Goal: Connect with others

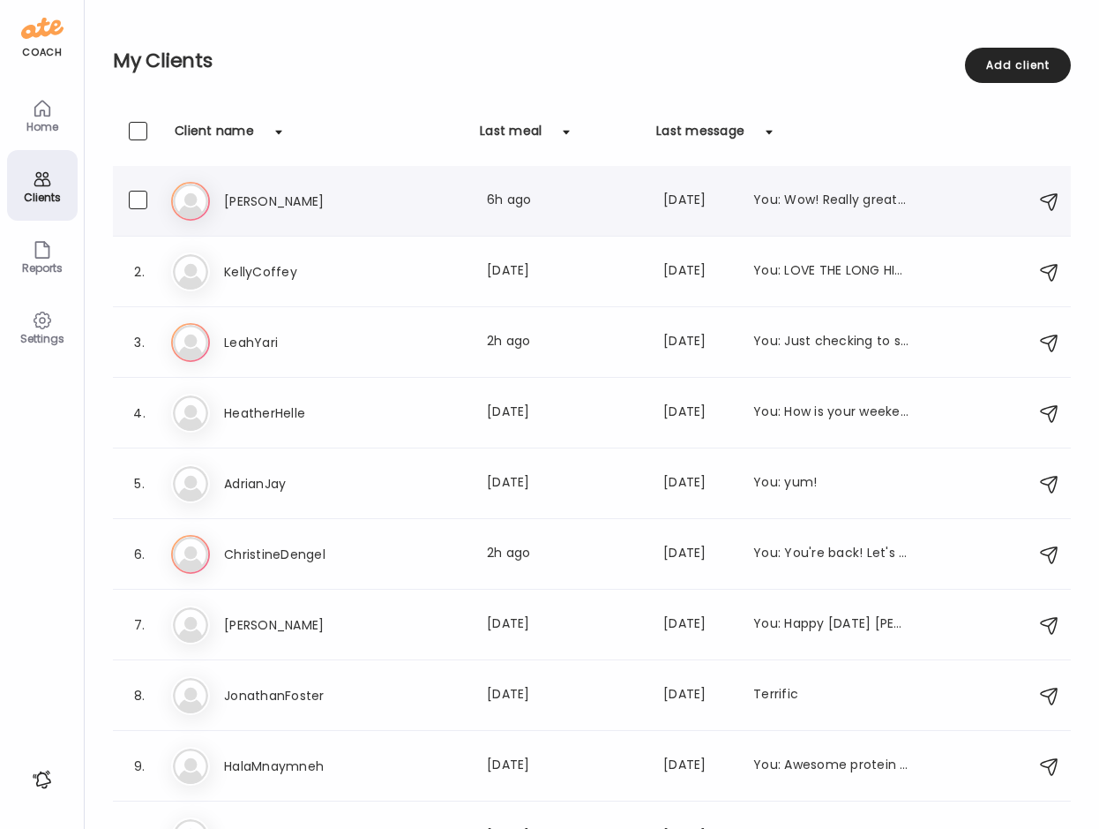
click at [249, 197] on h3 "[PERSON_NAME]" at bounding box center [301, 201] width 155 height 21
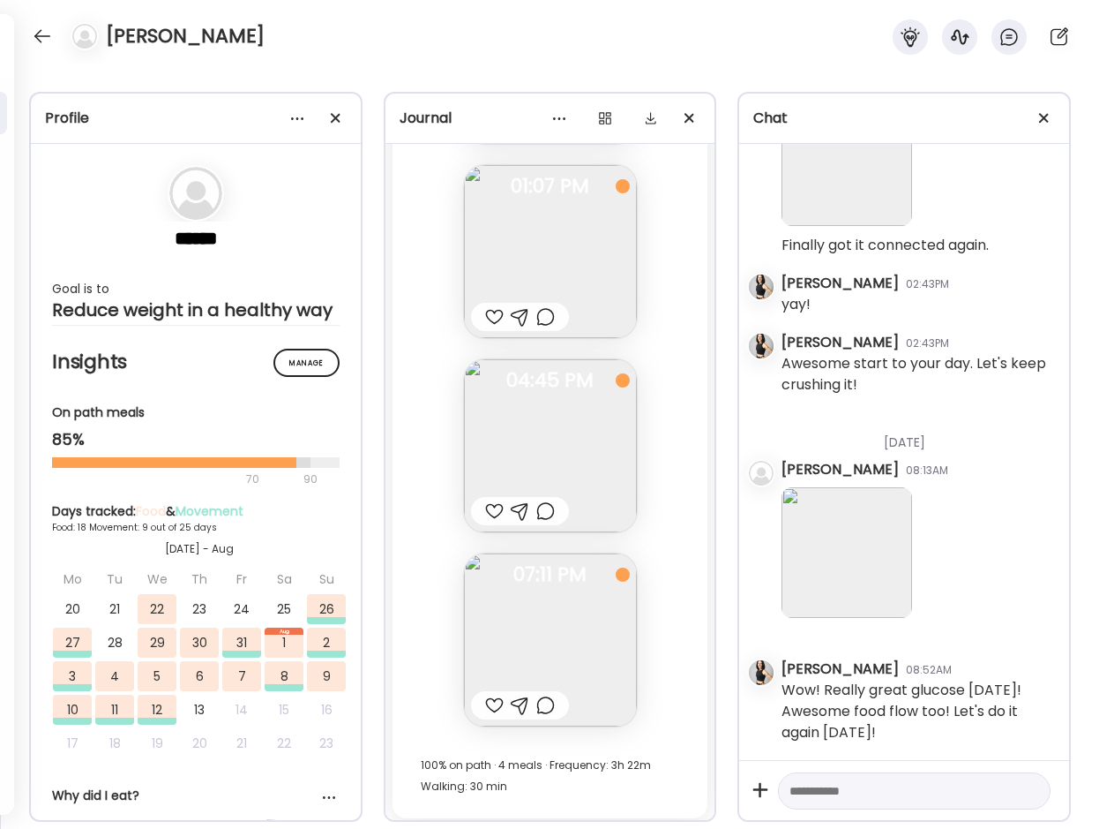
scroll to position [28680, 0]
click at [486, 310] on div at bounding box center [494, 313] width 19 height 21
click at [493, 508] on div at bounding box center [494, 507] width 19 height 21
click at [492, 701] on div at bounding box center [494, 701] width 19 height 21
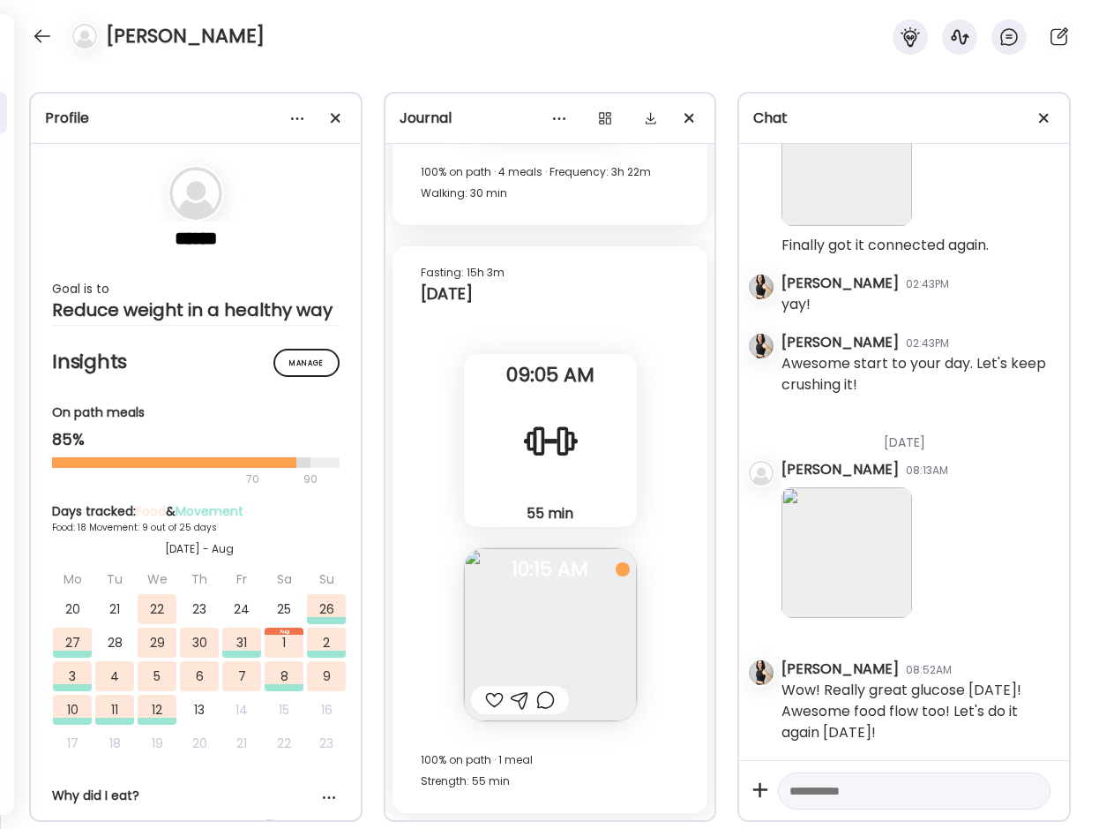
scroll to position [29270, 0]
click at [492, 701] on div at bounding box center [494, 699] width 19 height 21
click at [40, 34] on div at bounding box center [42, 36] width 28 height 28
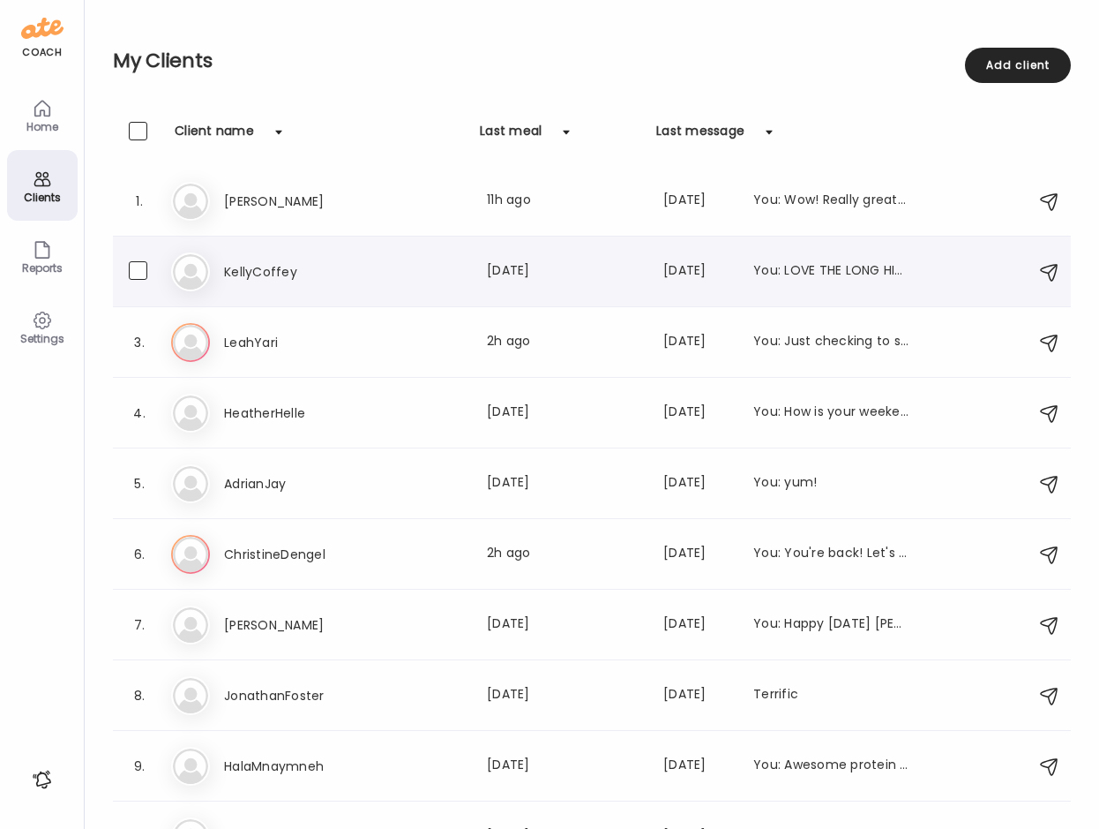
click at [236, 268] on h3 "KellyCoffey" at bounding box center [301, 271] width 155 height 21
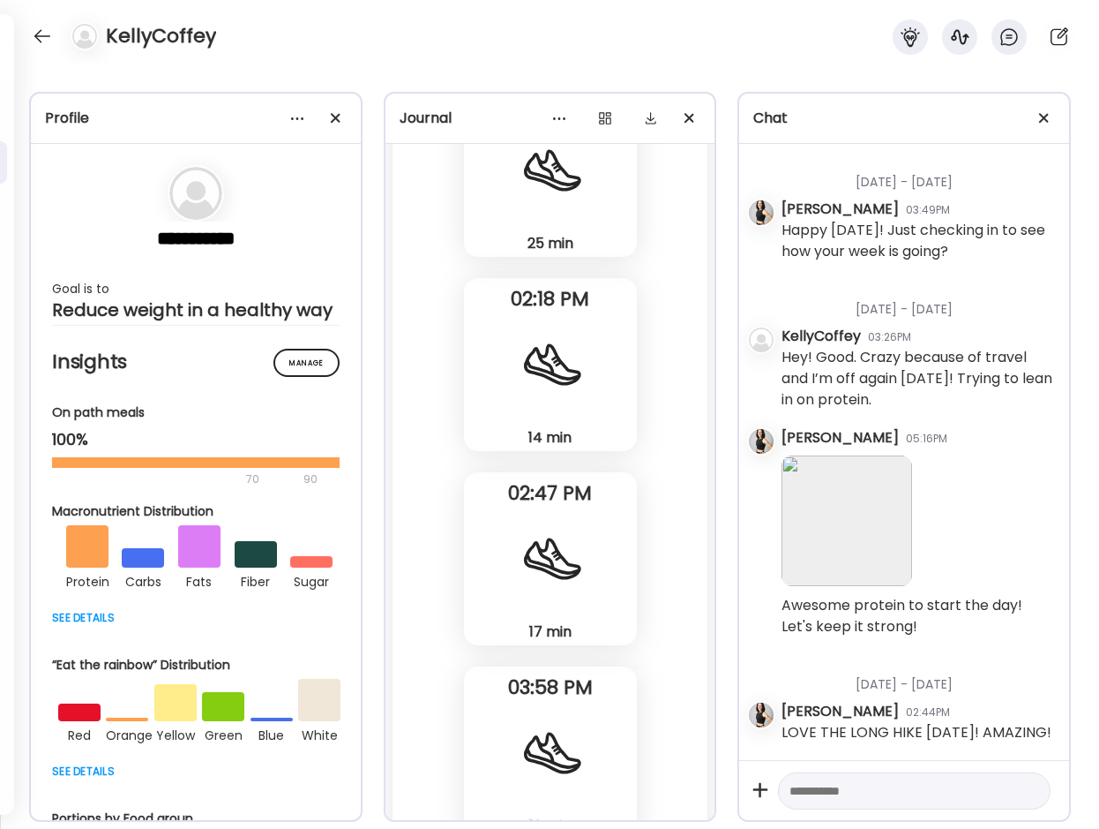
scroll to position [25309, 0]
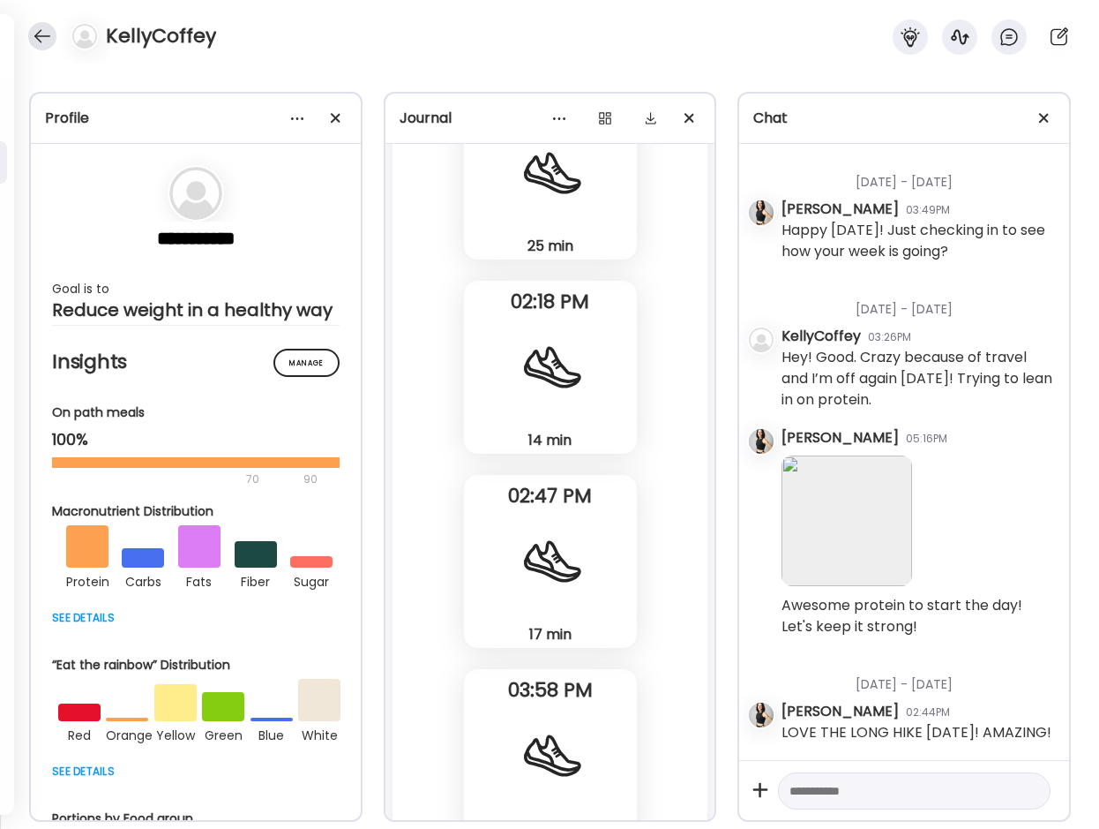
click at [32, 29] on div at bounding box center [42, 36] width 28 height 28
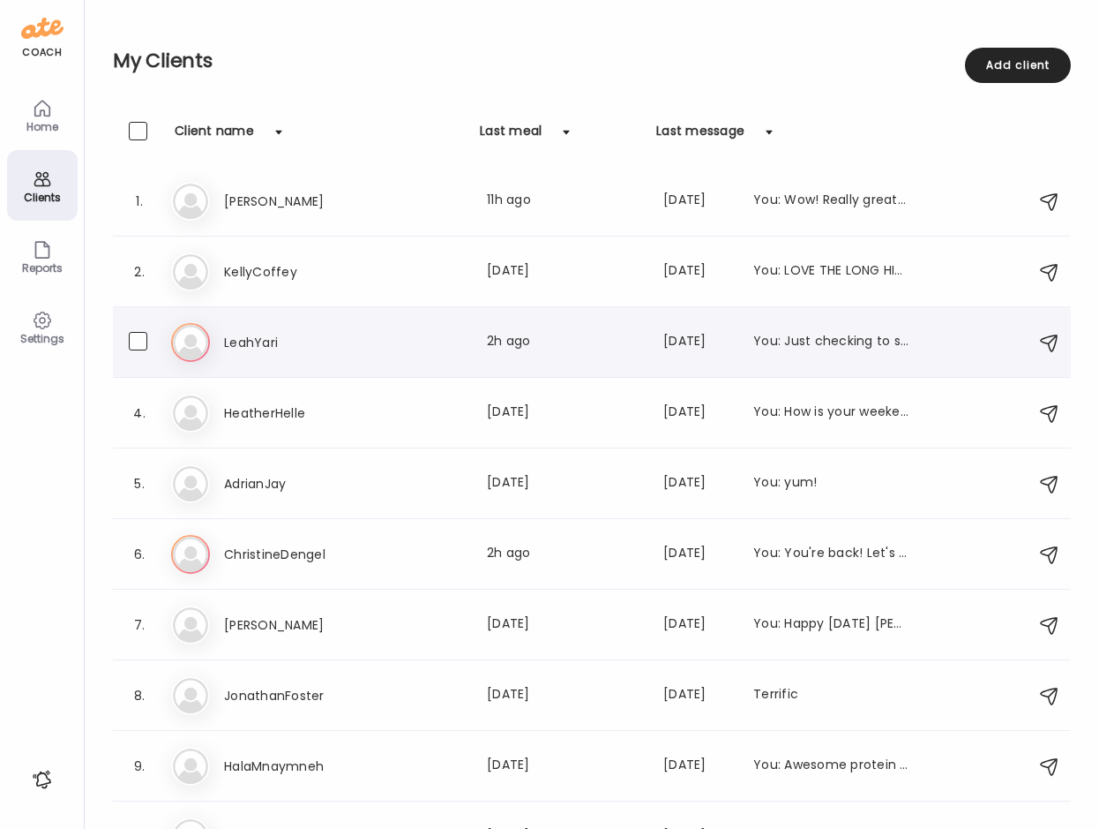
click at [251, 341] on h3 "LeahYari" at bounding box center [301, 342] width 155 height 21
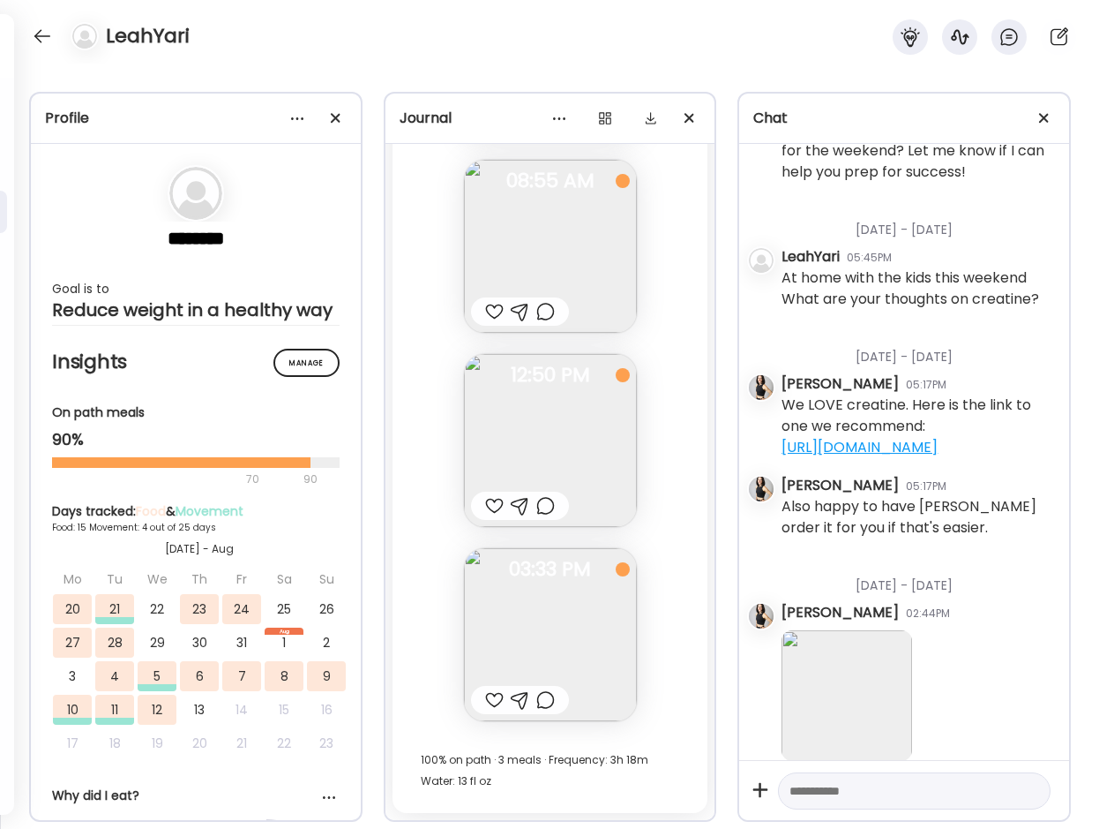
scroll to position [21010, 0]
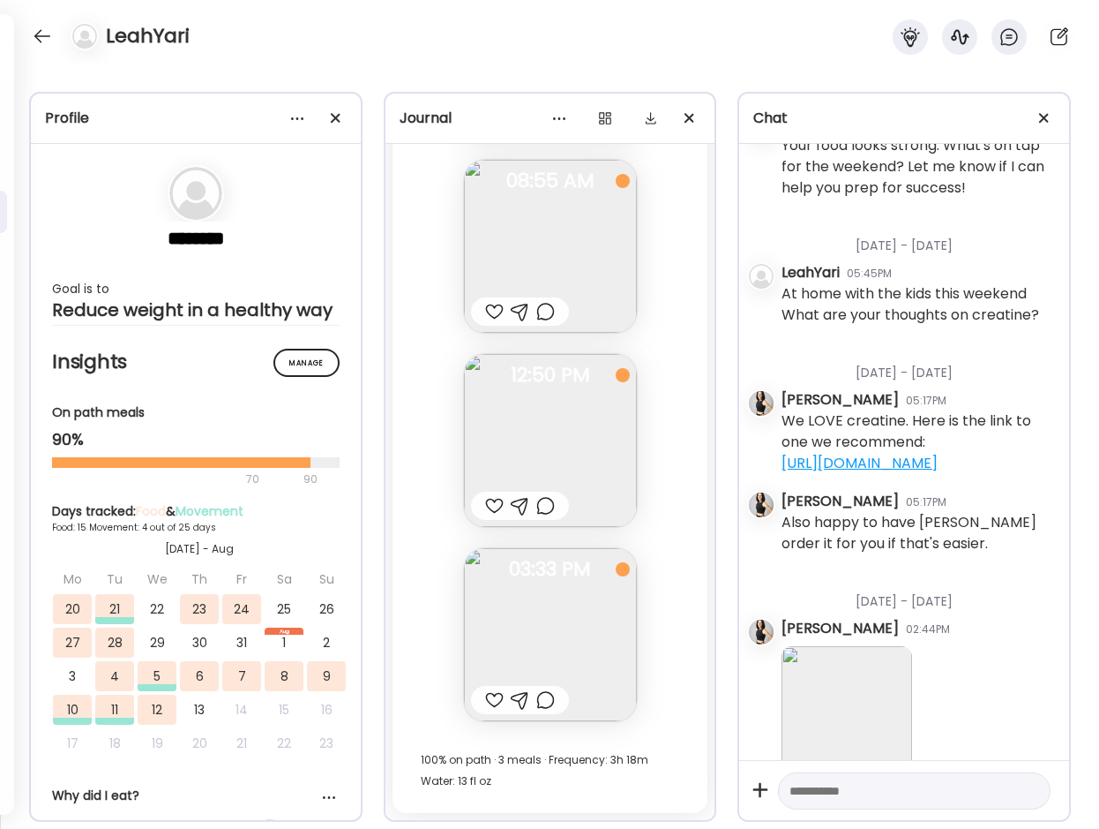
click at [493, 312] on div at bounding box center [494, 311] width 19 height 21
click at [530, 443] on img at bounding box center [550, 440] width 173 height 173
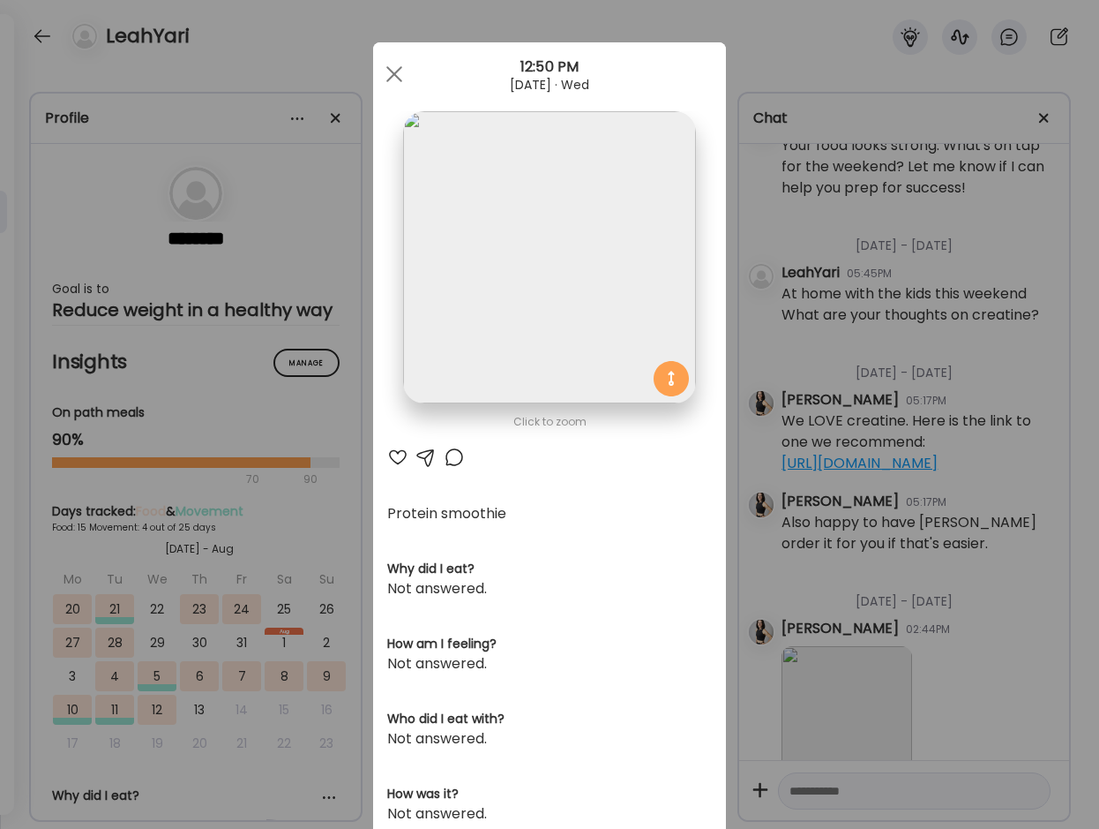
click at [399, 452] on div at bounding box center [397, 456] width 21 height 21
click at [426, 454] on div at bounding box center [426, 456] width 21 height 21
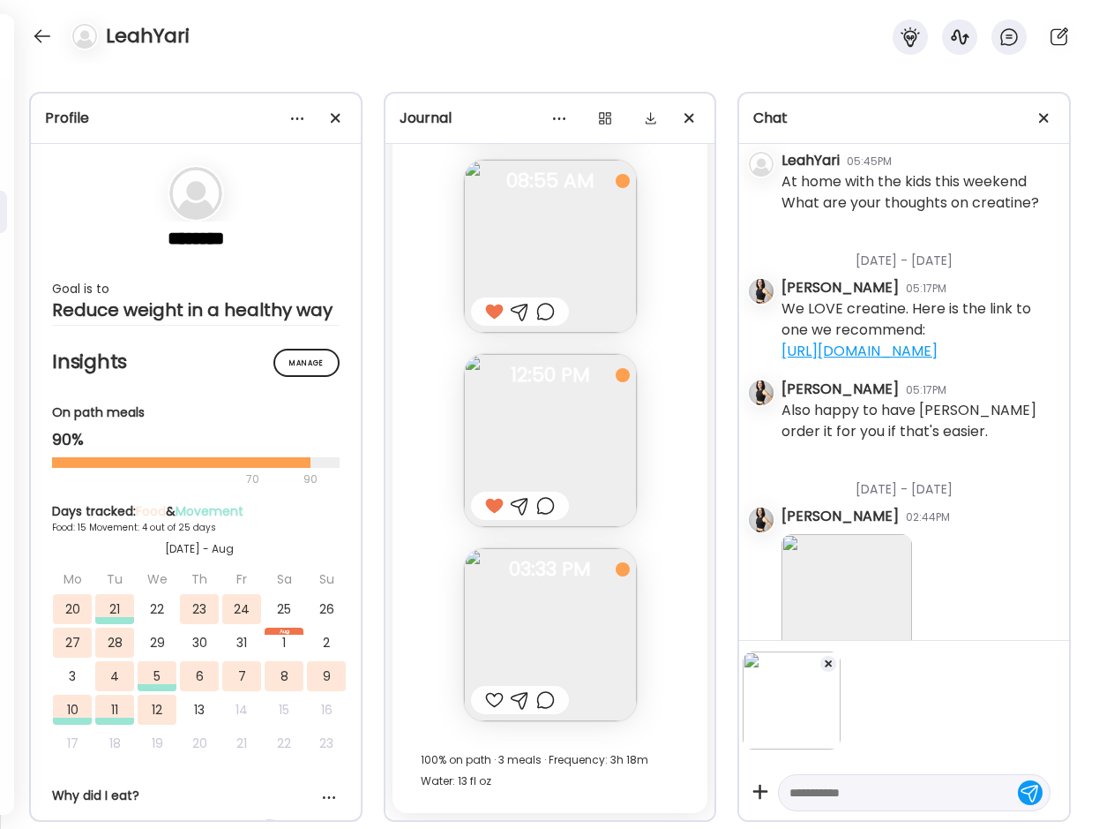
click at [814, 784] on textarea at bounding box center [899, 792] width 218 height 21
type textarea "**********"
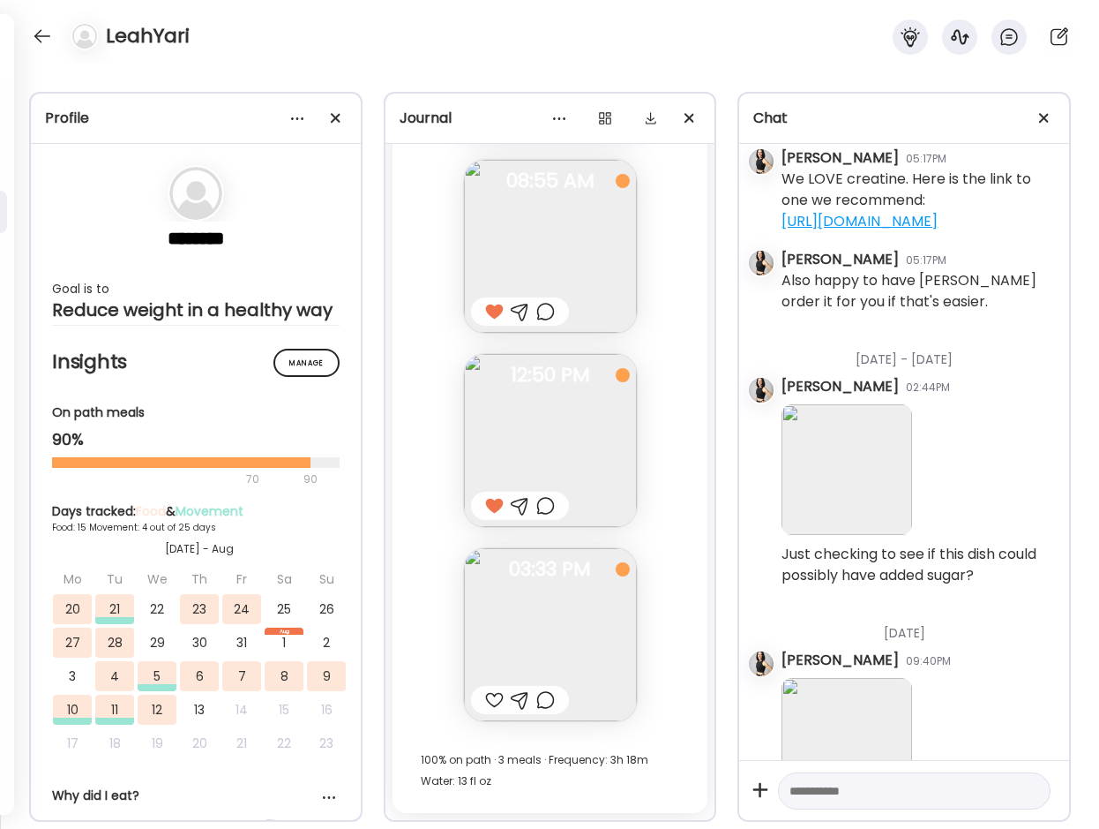
scroll to position [21283, 0]
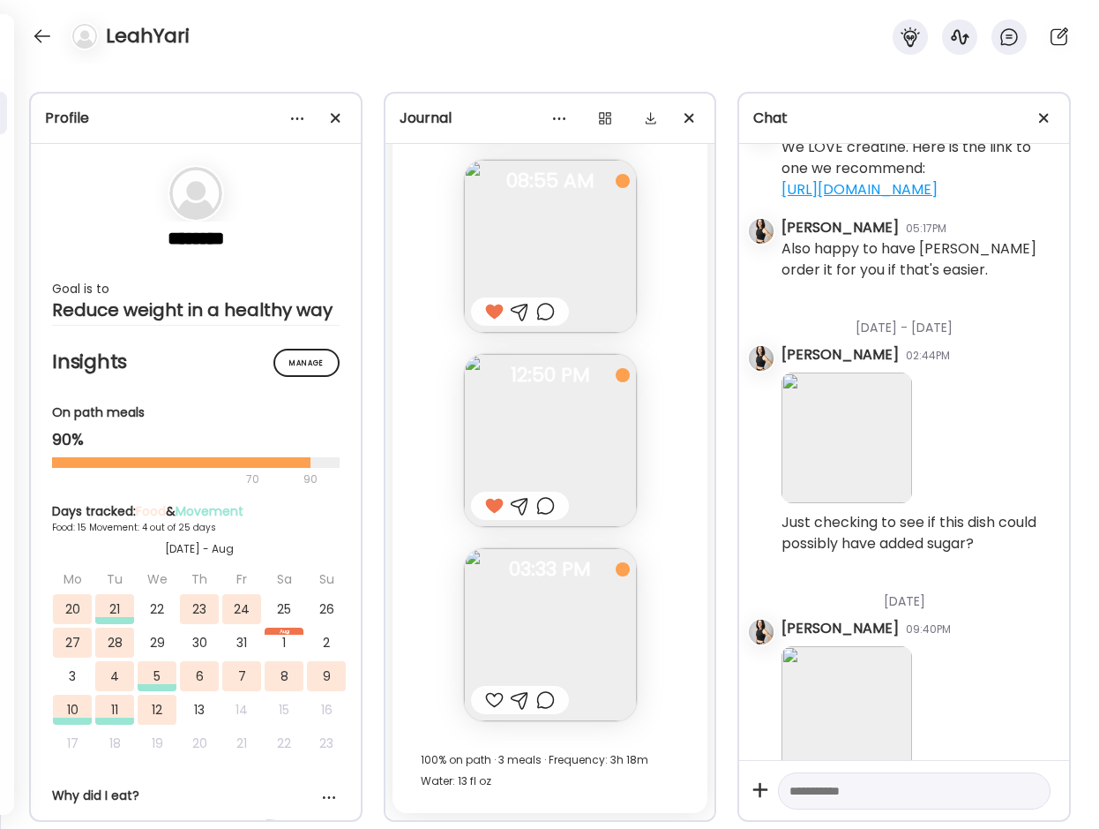
click at [556, 665] on img at bounding box center [550, 634] width 173 height 173
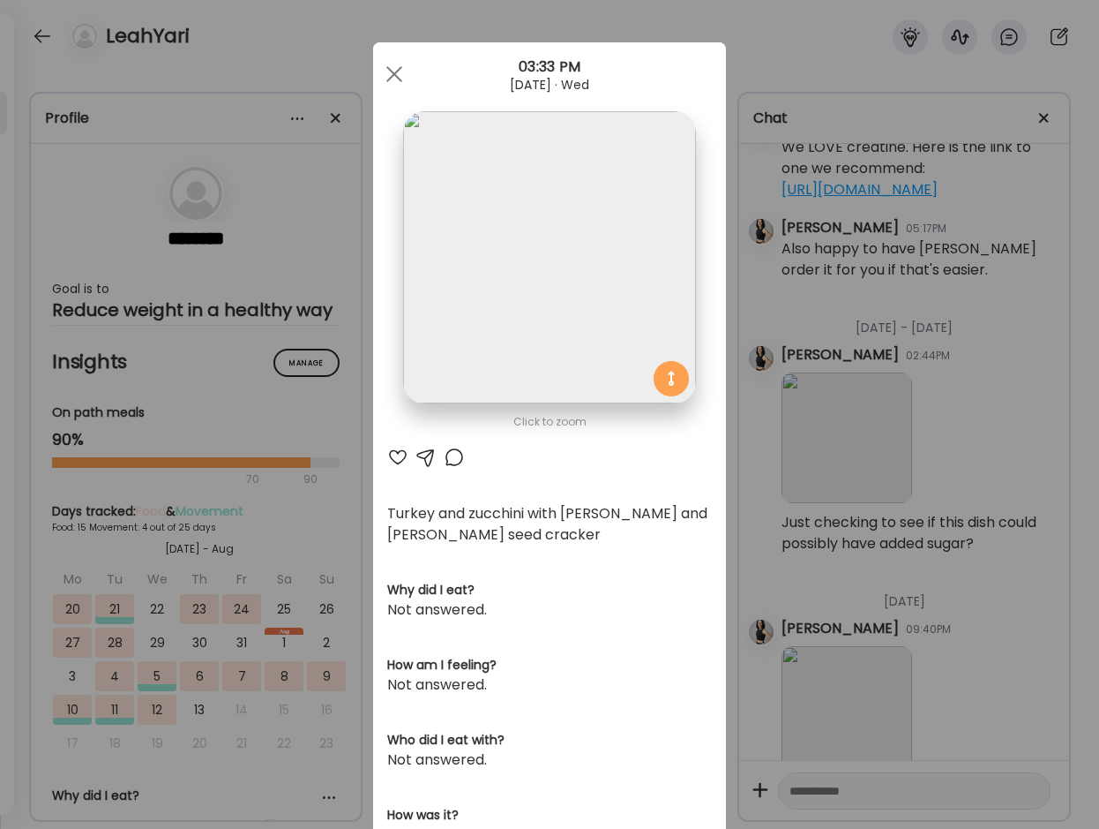
click at [401, 455] on div at bounding box center [397, 456] width 21 height 21
click at [398, 71] on span at bounding box center [394, 74] width 16 height 16
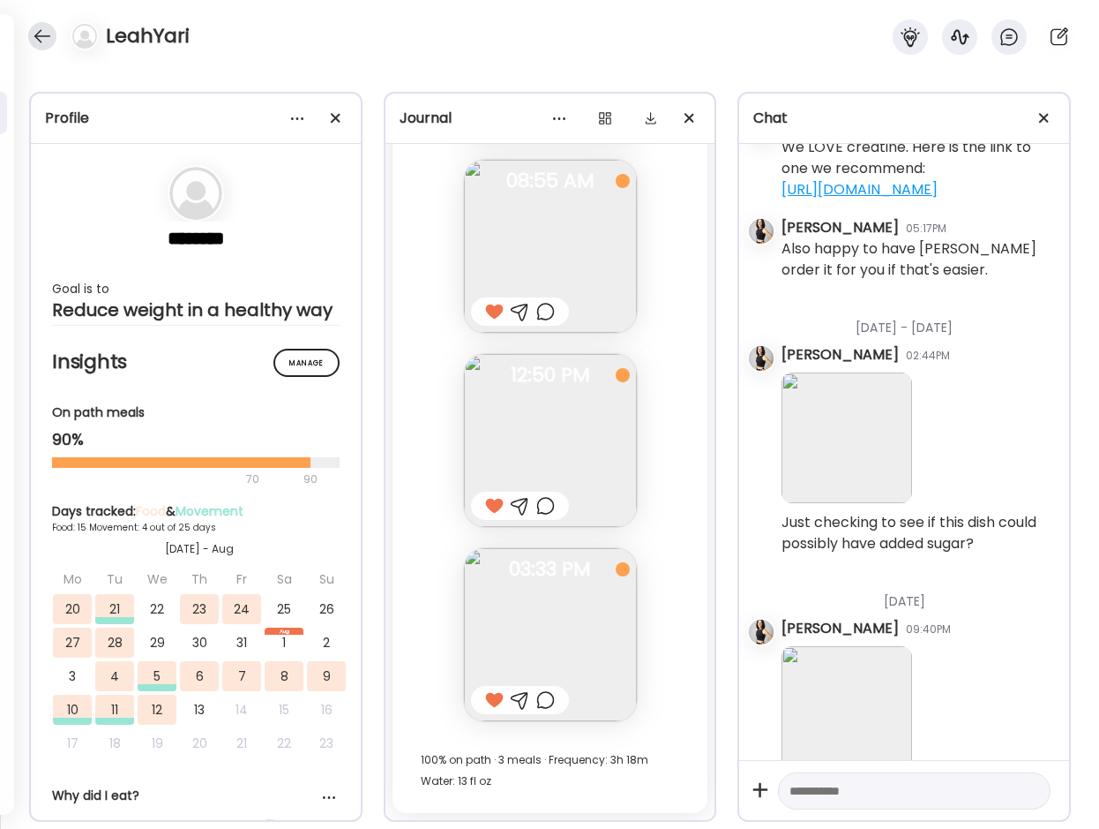
click at [38, 33] on div at bounding box center [42, 36] width 28 height 28
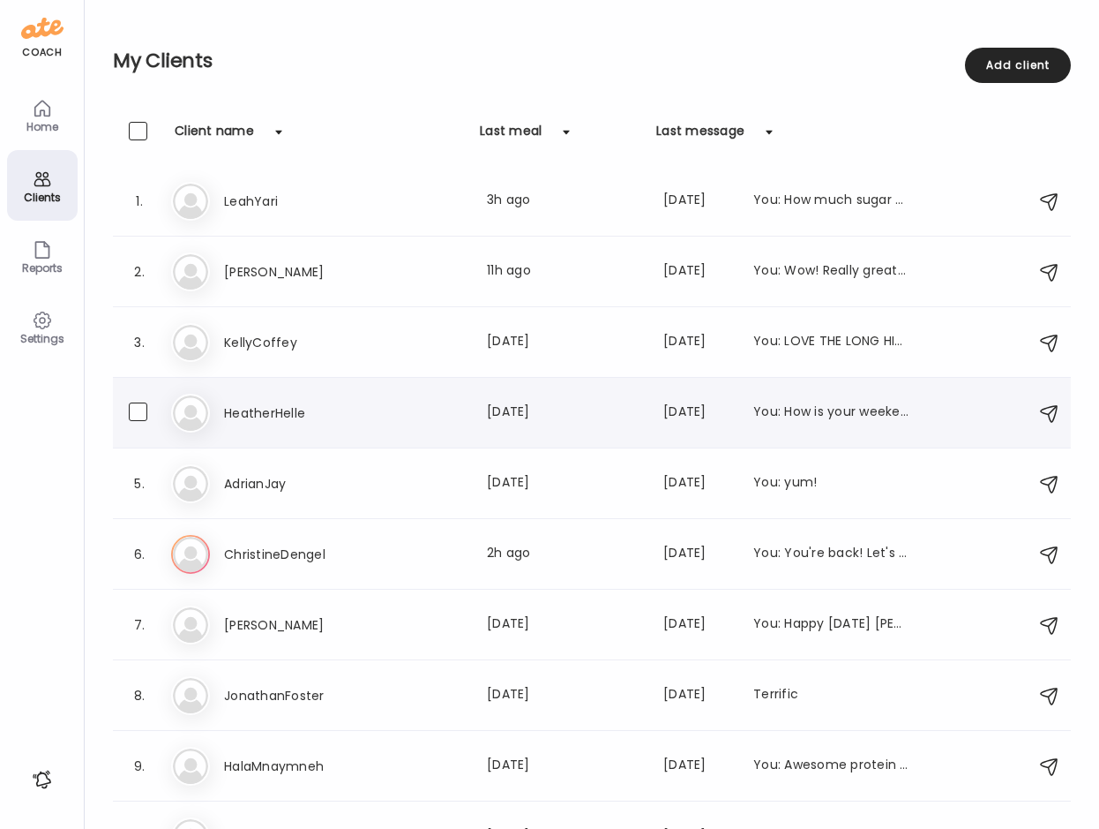
click at [305, 412] on h3 "HeatherHelle" at bounding box center [301, 412] width 155 height 21
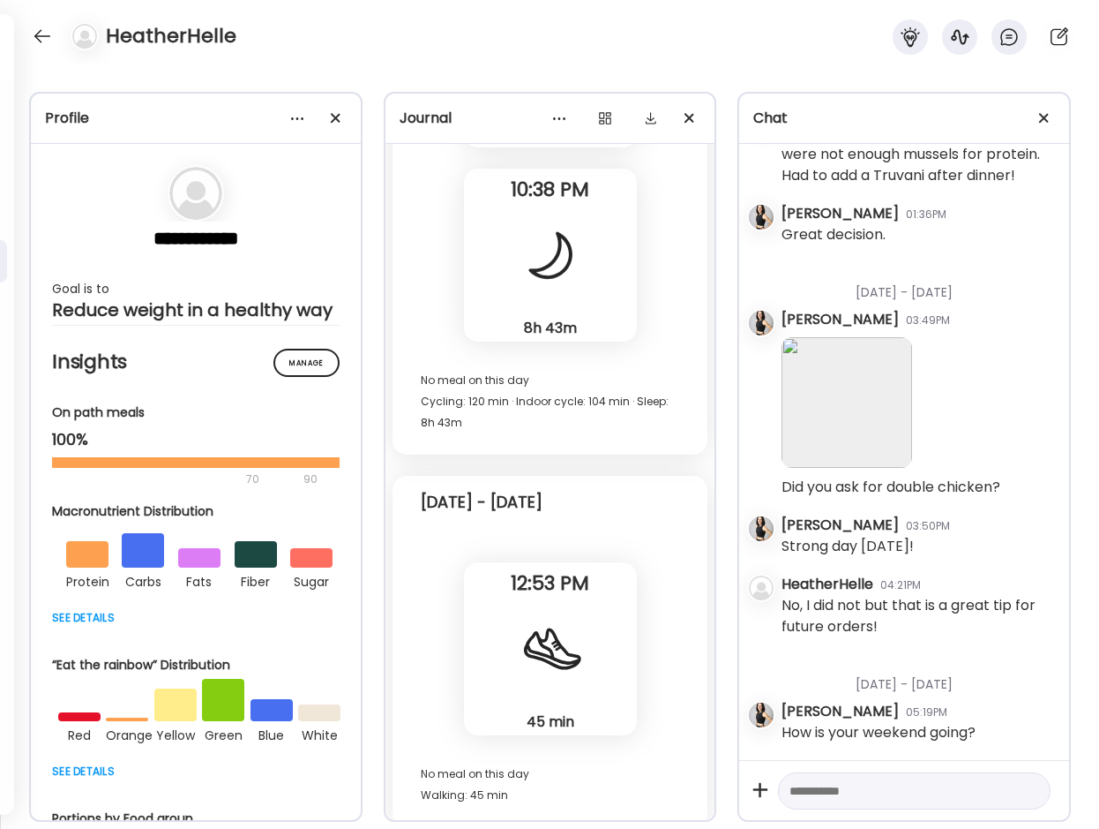
scroll to position [27092, 0]
click at [49, 32] on div at bounding box center [42, 36] width 28 height 28
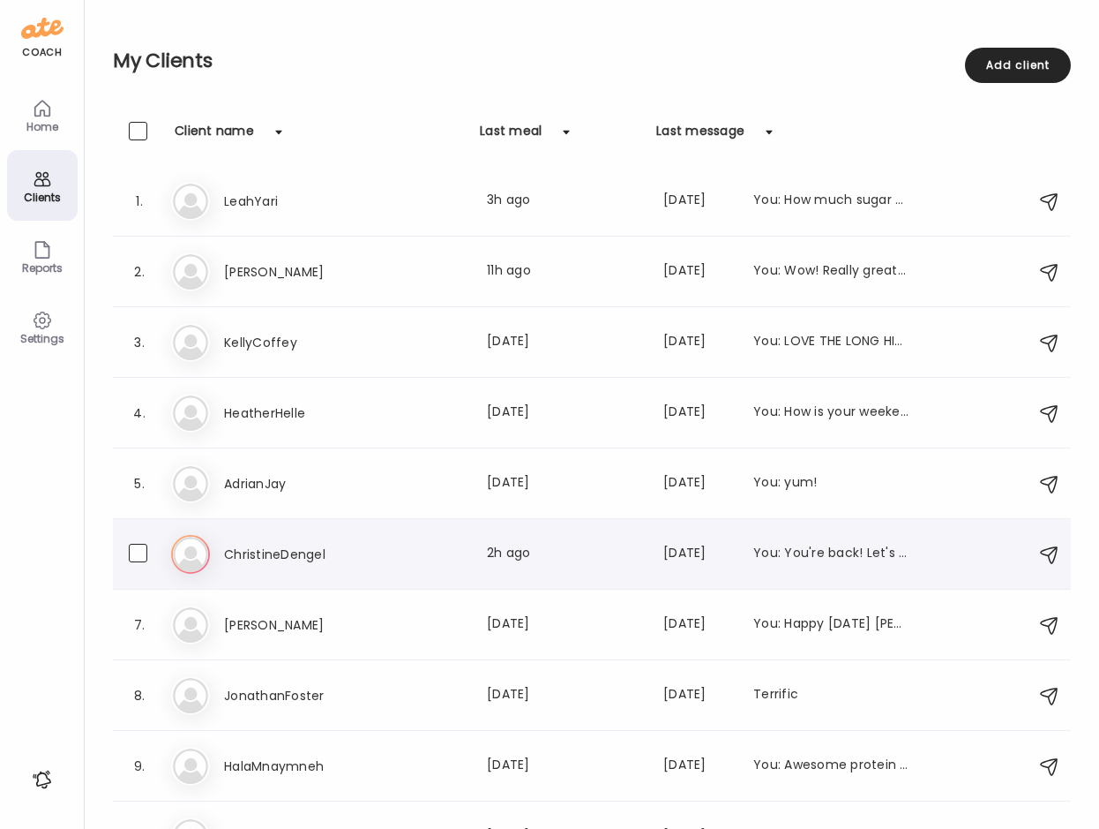
click at [243, 545] on h3 "ChristineDengel" at bounding box center [301, 554] width 155 height 21
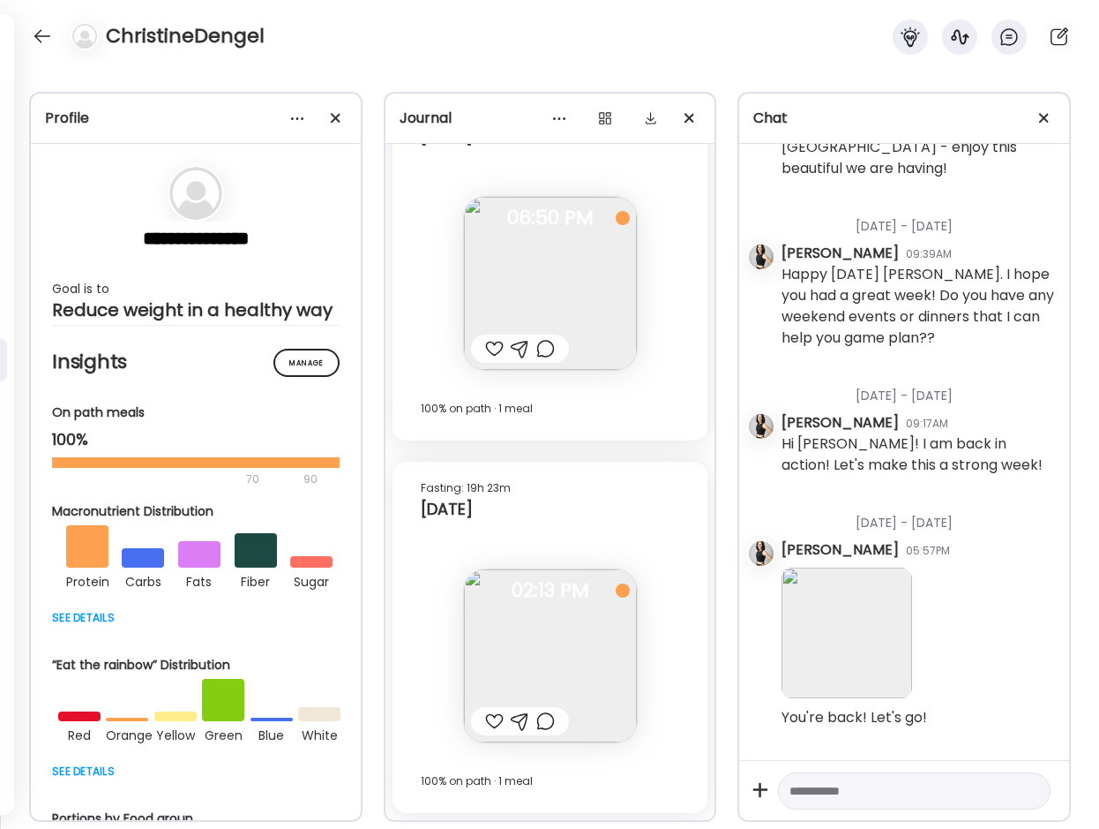
scroll to position [5833, 0]
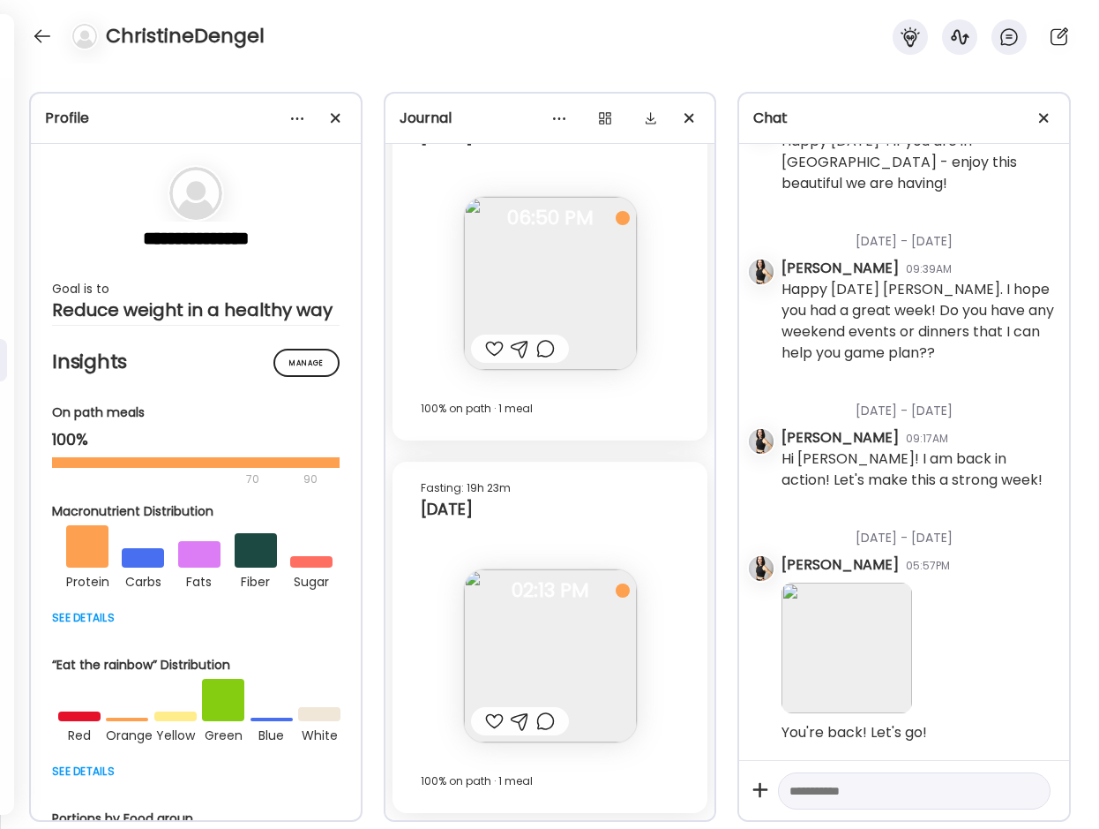
click at [499, 717] on div at bounding box center [494, 720] width 19 height 21
click at [493, 352] on div at bounding box center [494, 348] width 19 height 21
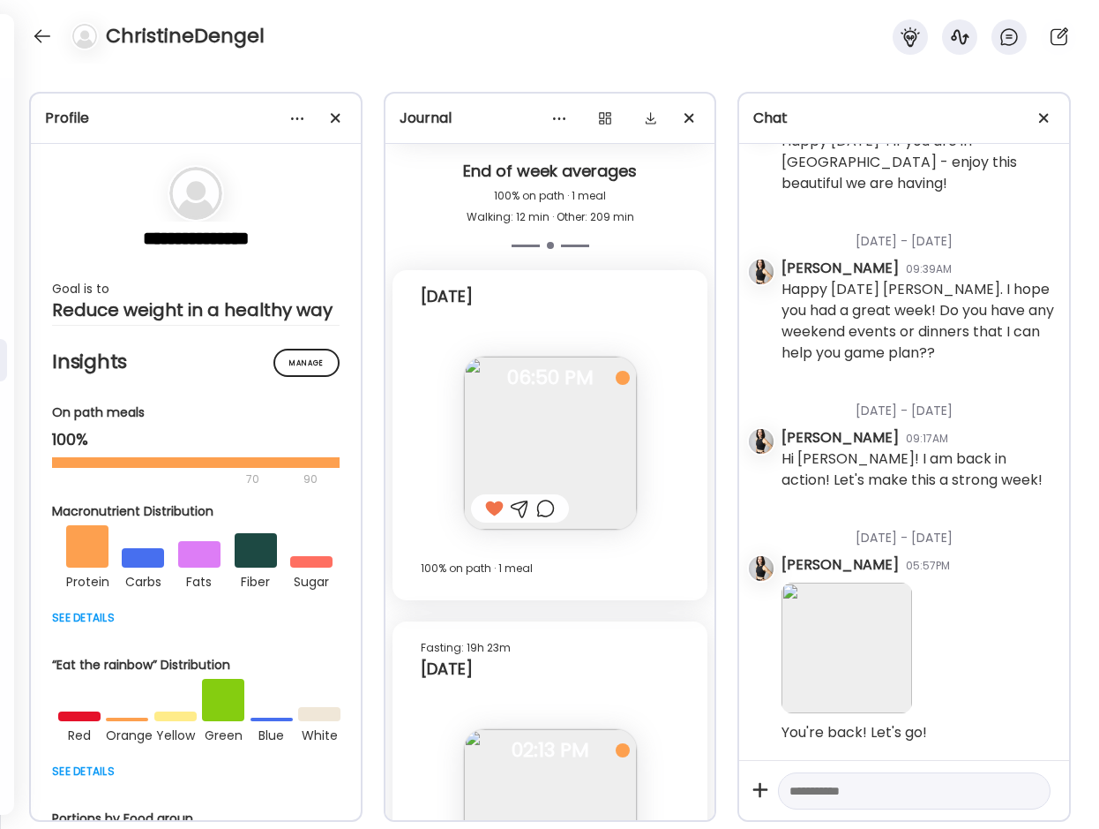
scroll to position [9431, 0]
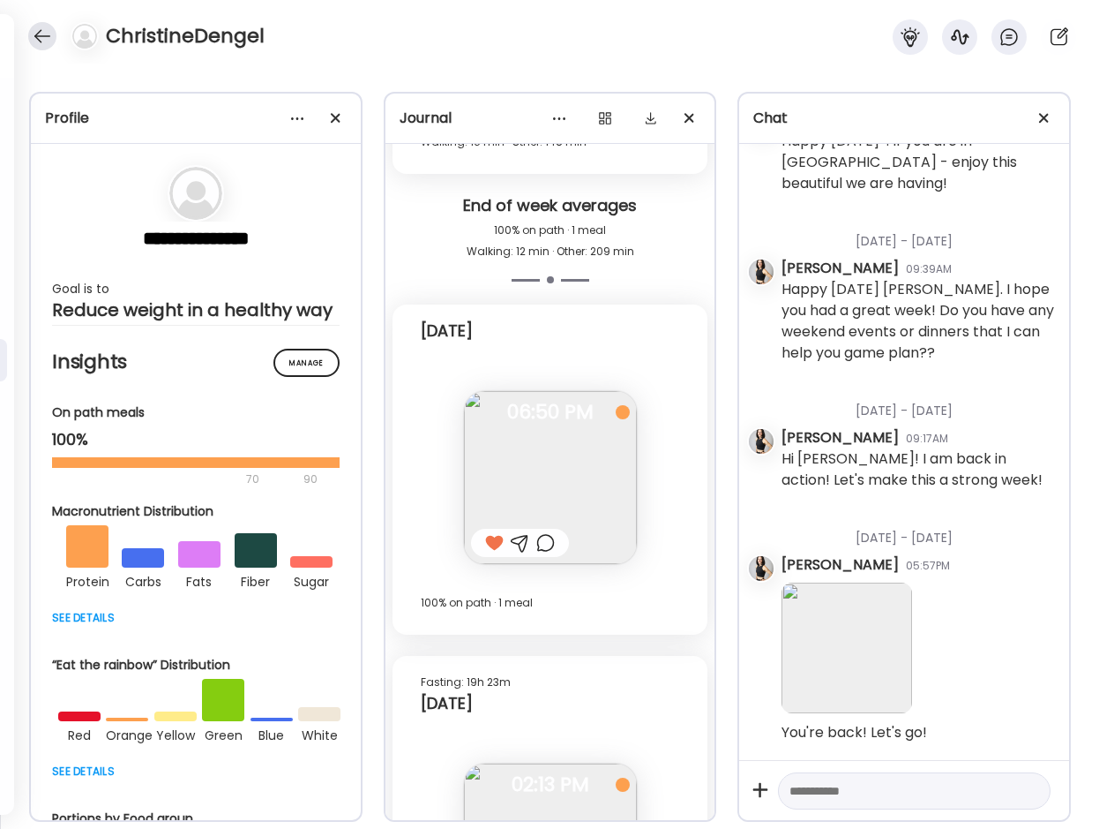
click at [40, 29] on div at bounding box center [42, 36] width 28 height 28
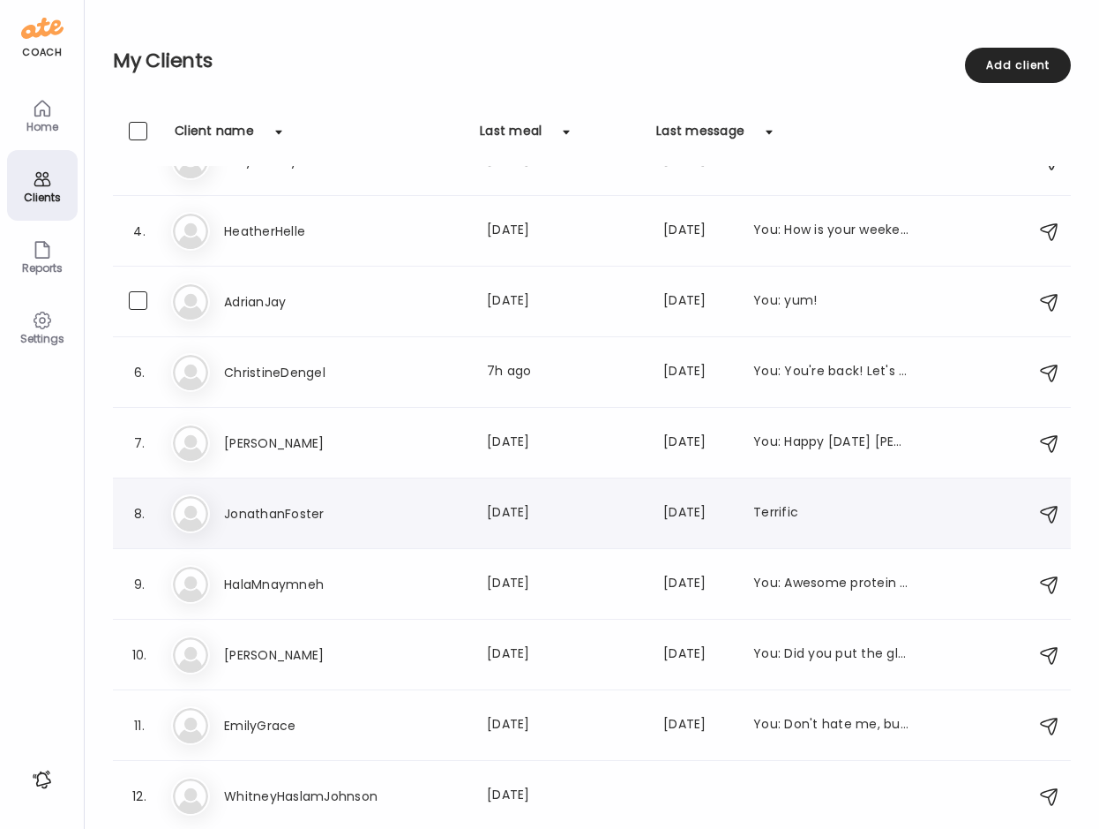
scroll to position [182, 0]
